Goal: Task Accomplishment & Management: Complete application form

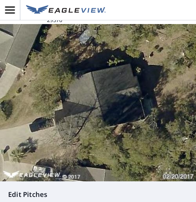
scroll to position [145, 0]
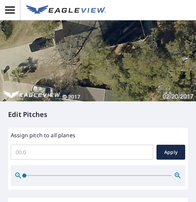
scroll to position [193, 0]
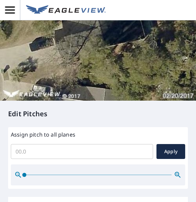
click at [174, 150] on span "Apply" at bounding box center [171, 151] width 18 height 8
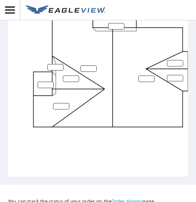
scroll to position [427, 0]
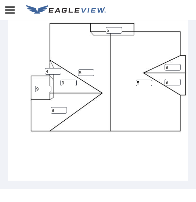
scroll to position [0, 2]
click at [10, 11] on icon "button" at bounding box center [10, 10] width 12 height 12
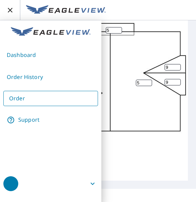
click at [50, 97] on link "Order" at bounding box center [50, 98] width 95 height 15
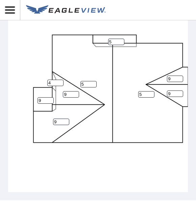
scroll to position [410, 0]
